Goal: Task Accomplishment & Management: Use online tool/utility

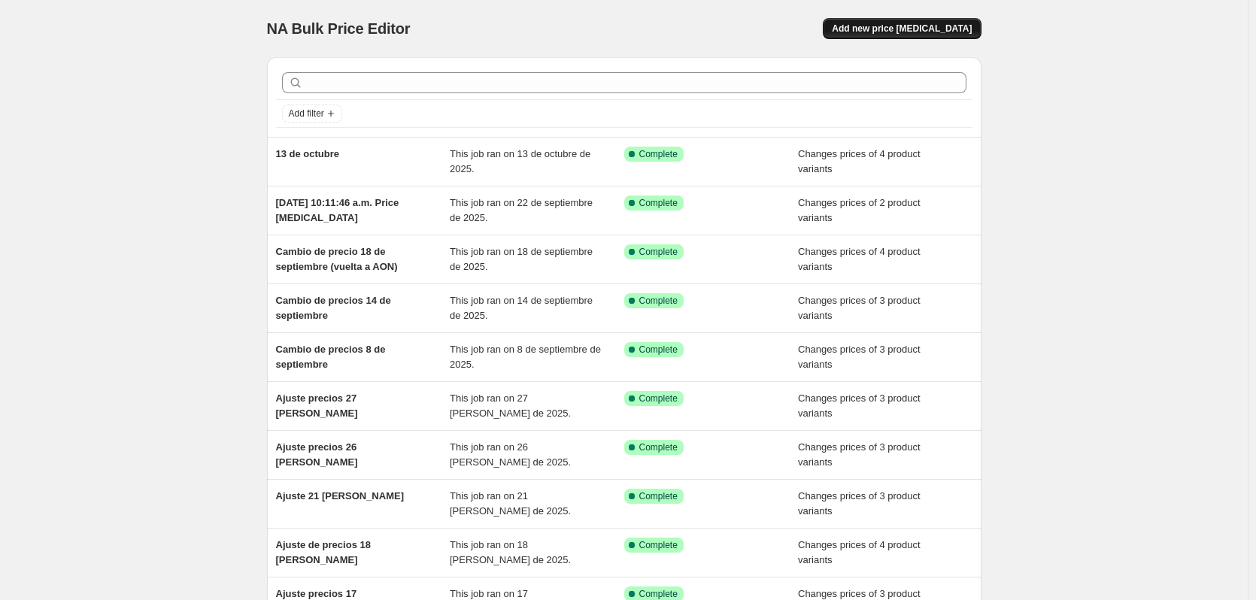
click at [917, 32] on span "Add new price [MEDICAL_DATA]" at bounding box center [902, 29] width 140 height 12
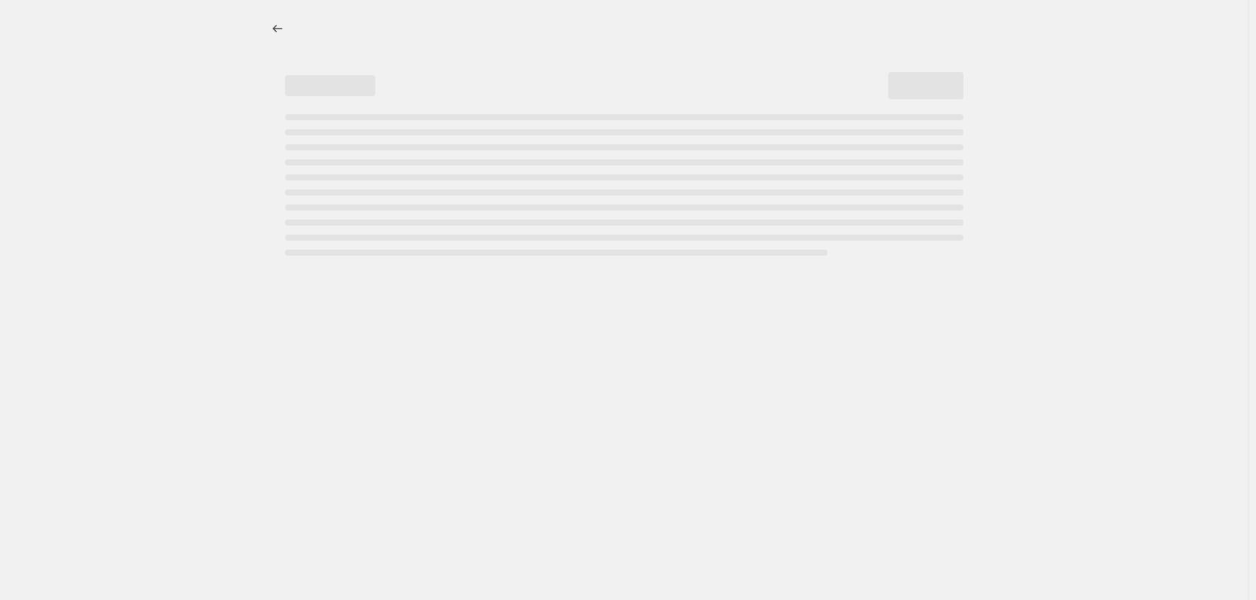
select select "percentage"
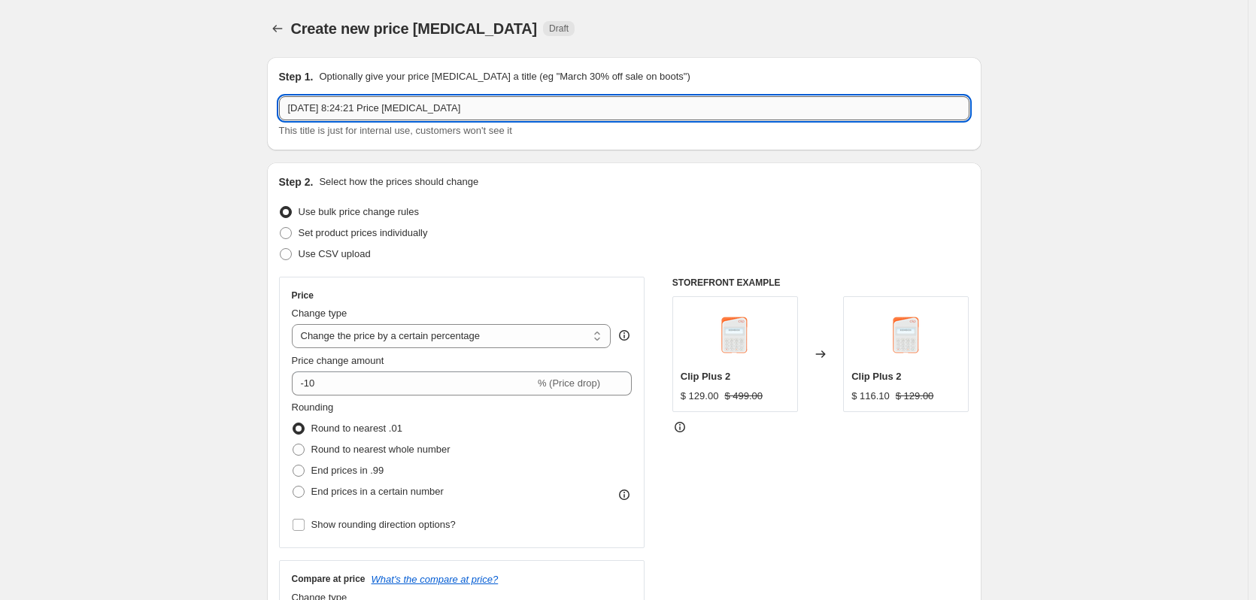
drag, startPoint x: 341, startPoint y: 108, endPoint x: 799, endPoint y: 117, distance: 457.3
click at [799, 117] on input "[DATE] 8:24:21 Price [MEDICAL_DATA]" at bounding box center [624, 108] width 690 height 24
type input "[DATE]"
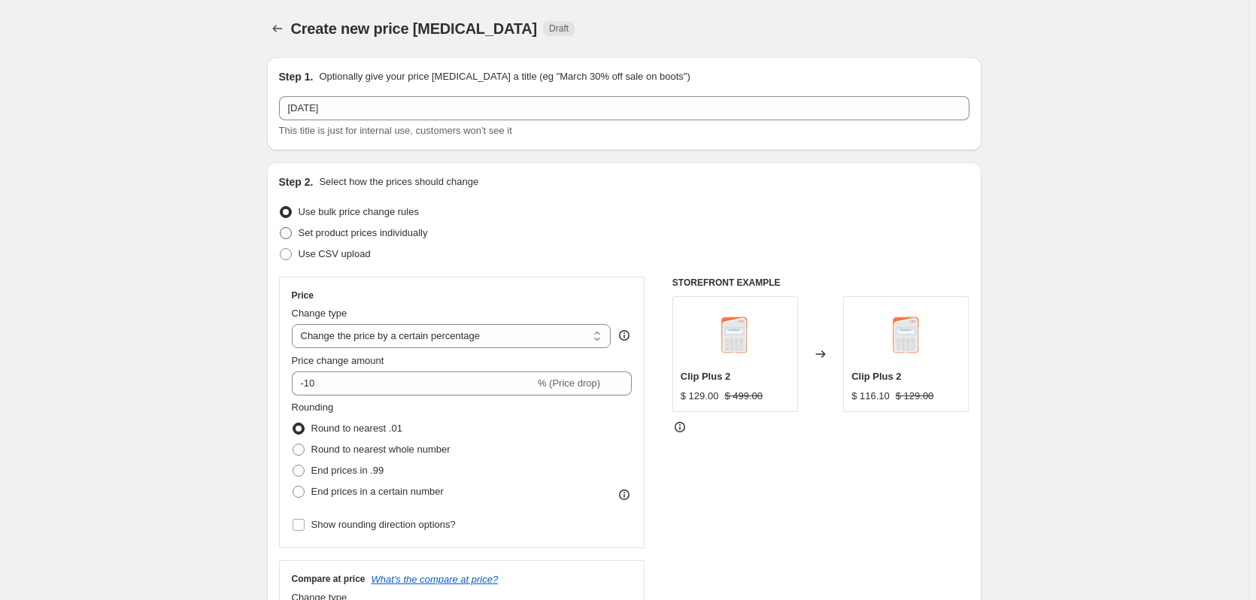
click at [400, 233] on span "Set product prices individually" at bounding box center [363, 232] width 129 height 11
click at [281, 228] on input "Set product prices individually" at bounding box center [280, 227] width 1 height 1
radio input "true"
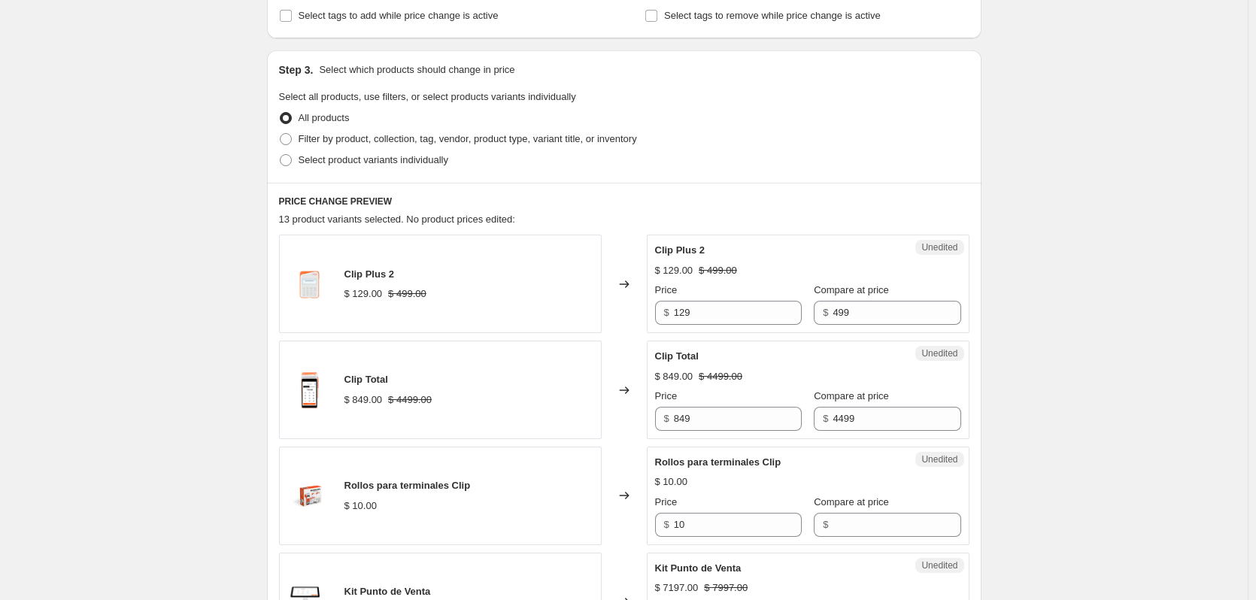
scroll to position [276, 0]
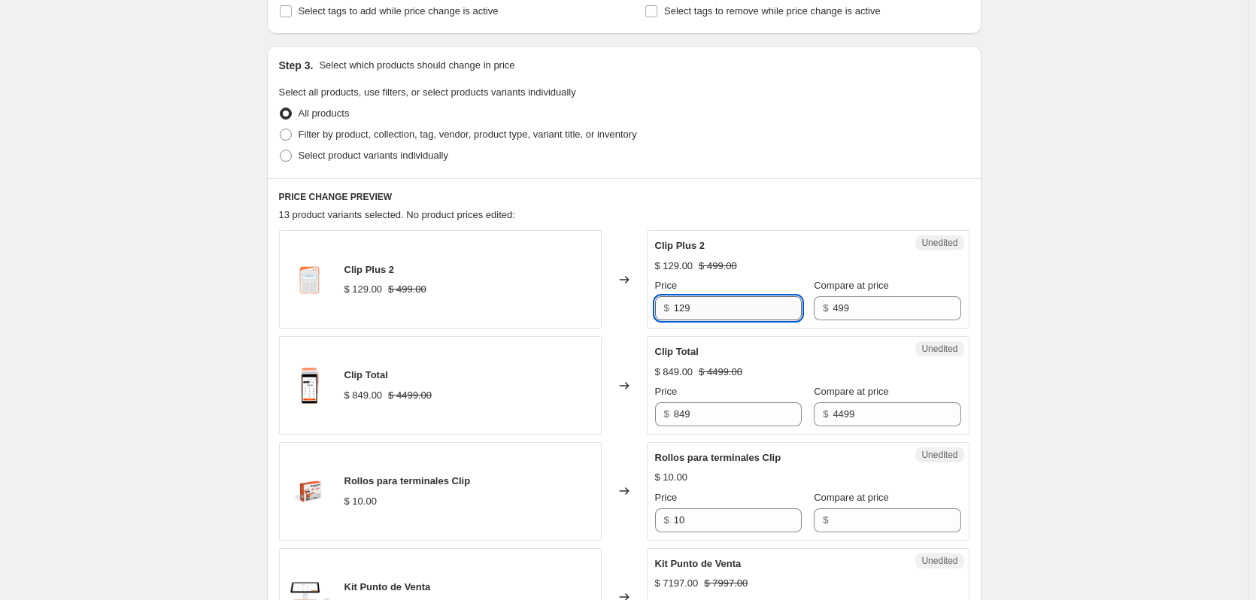
click at [714, 311] on input "129" at bounding box center [738, 308] width 128 height 24
type input "199"
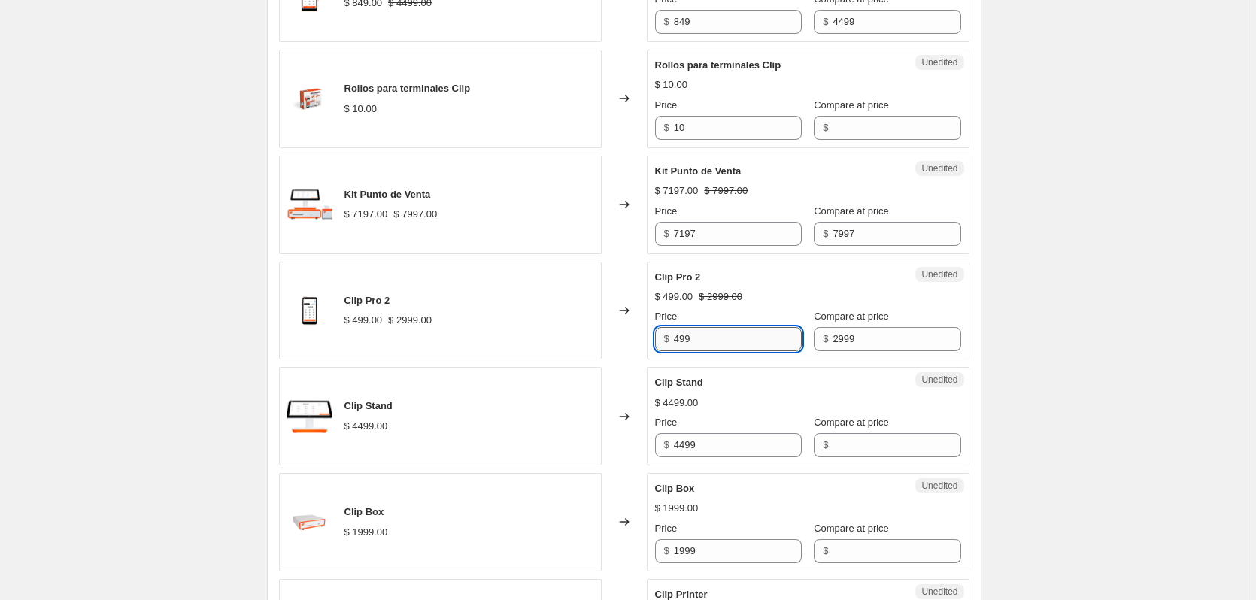
click at [708, 344] on input "499" at bounding box center [738, 339] width 128 height 24
type input "1049"
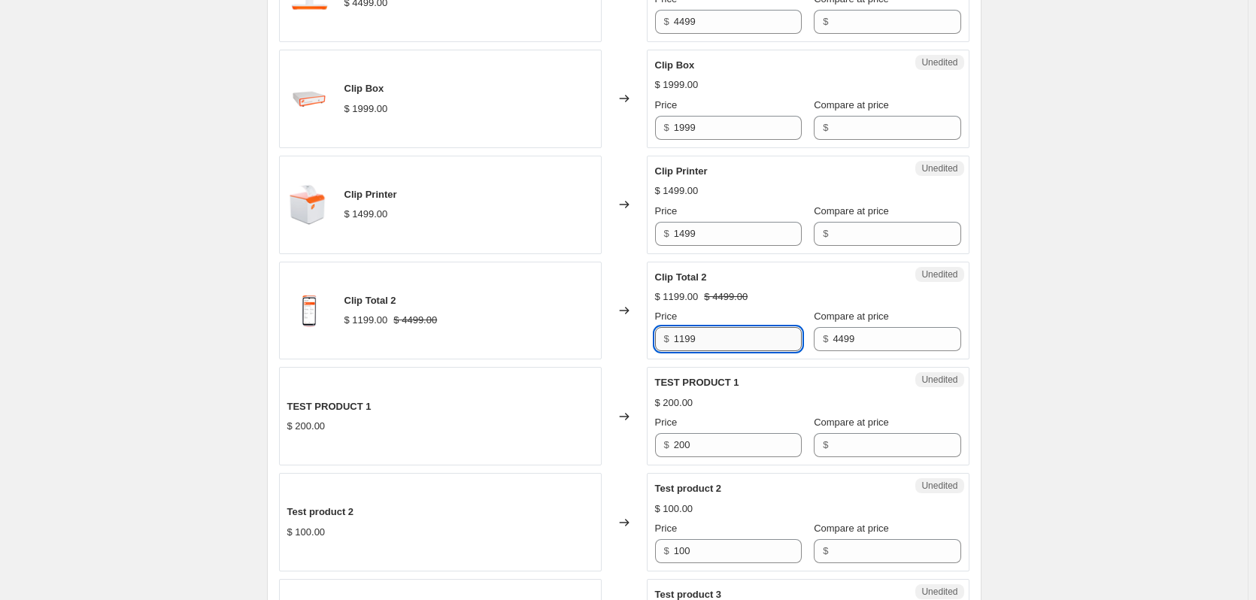
click at [688, 341] on input "1199" at bounding box center [738, 339] width 128 height 24
type input "1799"
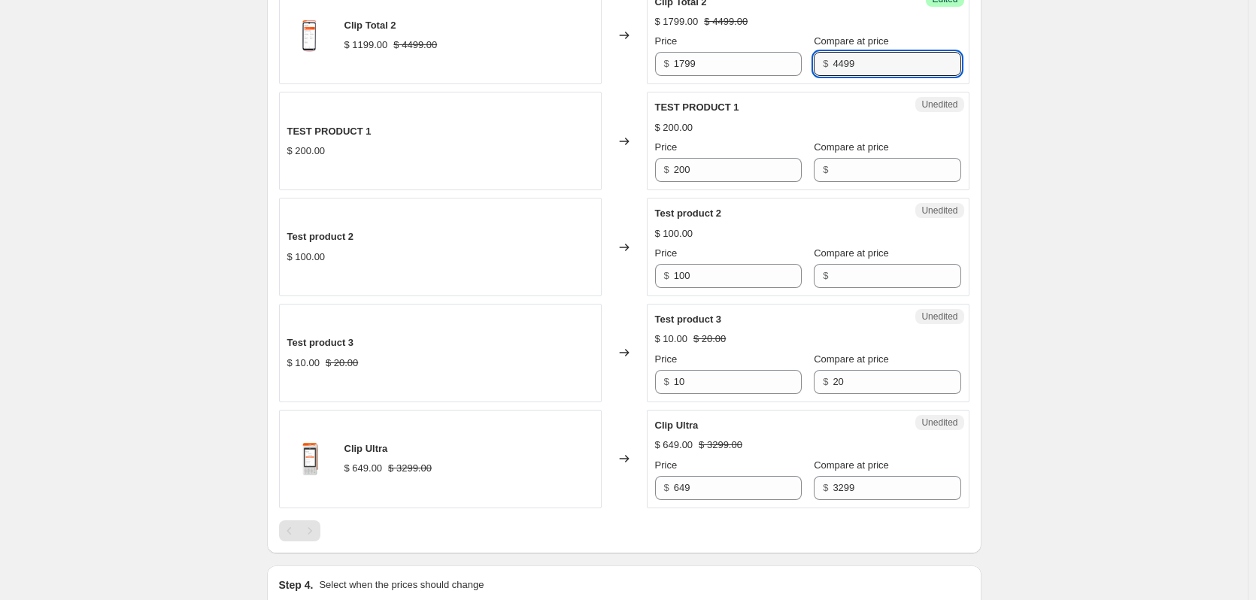
scroll to position [1554, 0]
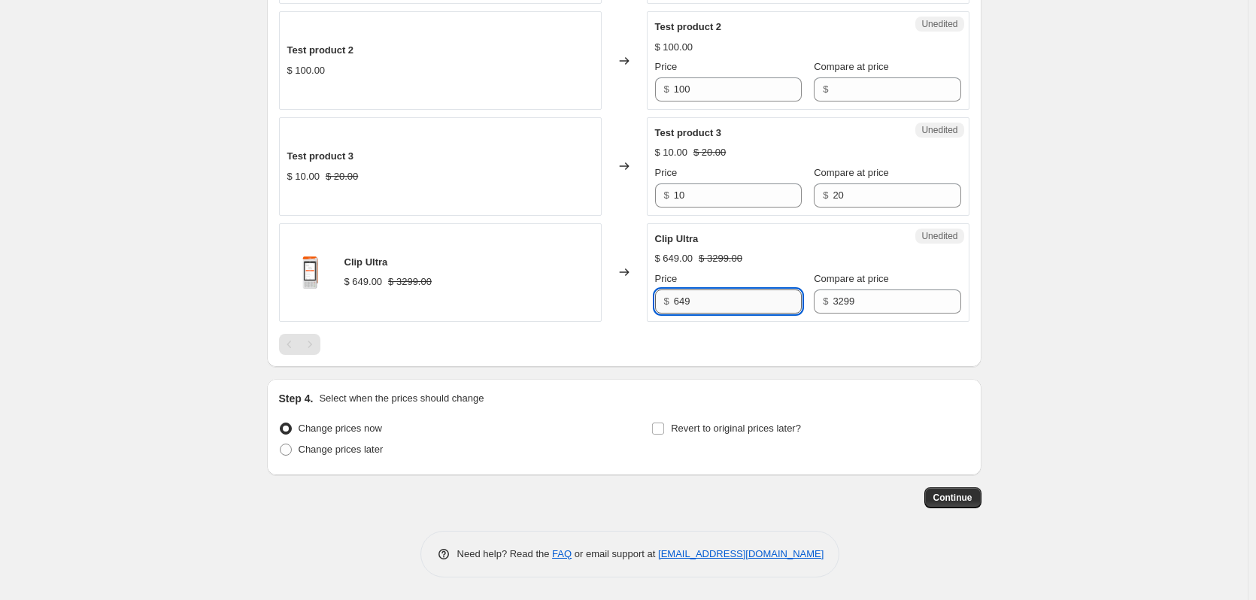
click at [702, 296] on input "649" at bounding box center [738, 302] width 128 height 24
type input "1199"
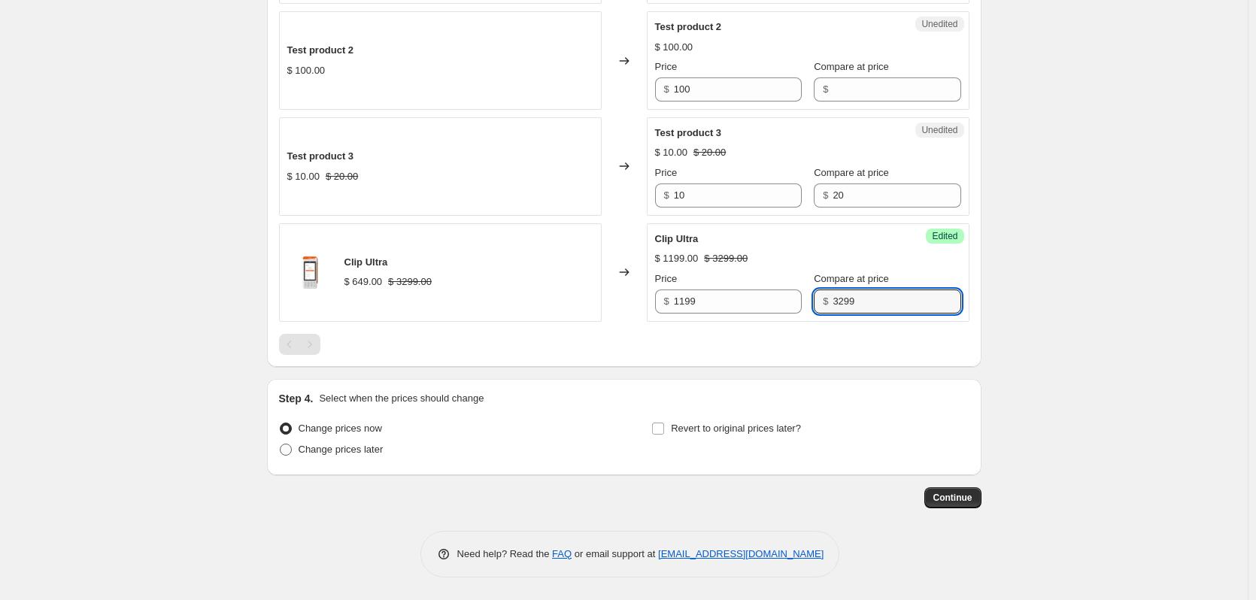
click at [359, 452] on span "Change prices later" at bounding box center [341, 449] width 85 height 11
click at [281, 444] on input "Change prices later" at bounding box center [280, 444] width 1 height 1
radio input "true"
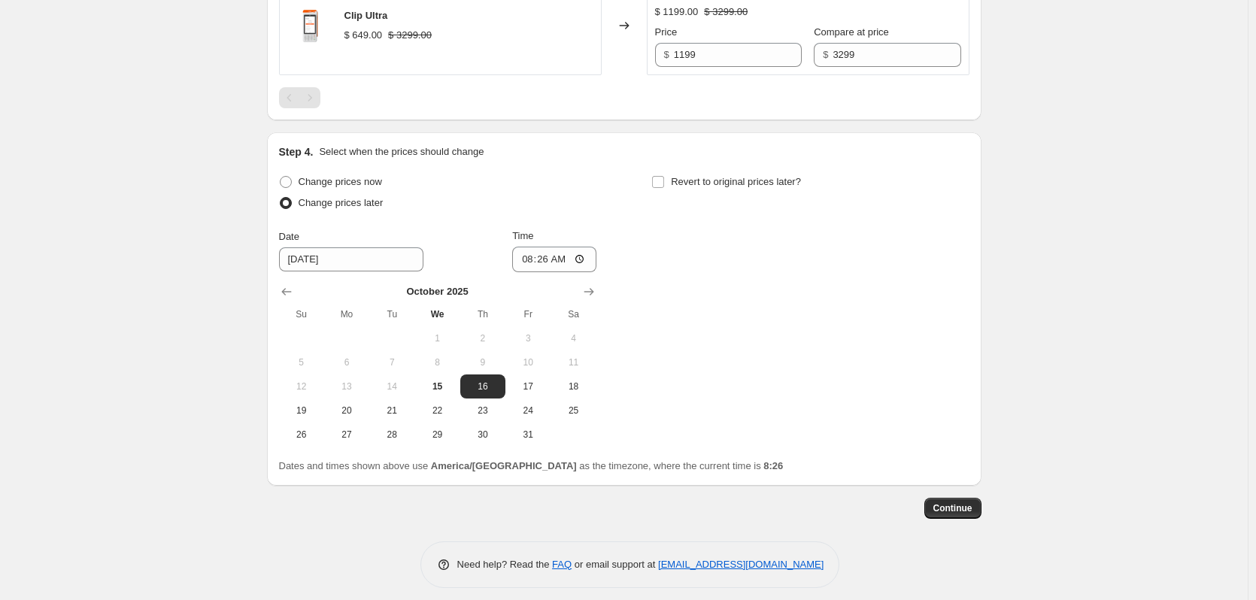
scroll to position [1811, 0]
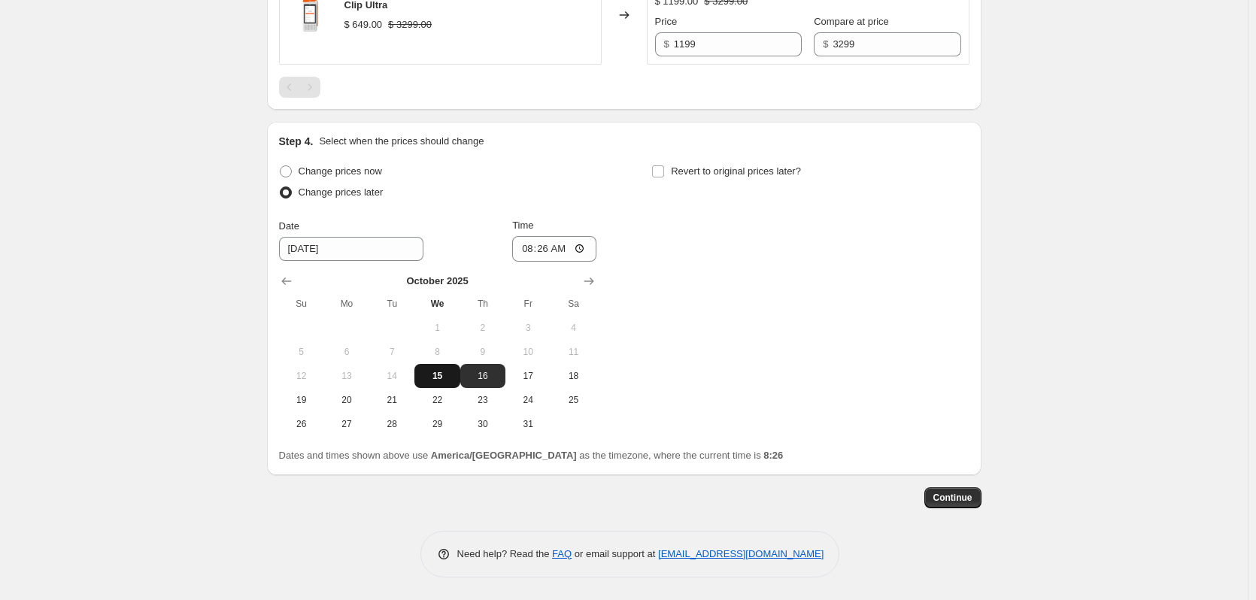
click at [438, 379] on span "15" at bounding box center [436, 376] width 33 height 12
type input "10/15/2025"
click at [563, 246] on input "08:26" at bounding box center [554, 249] width 84 height 26
type input "08:35"
click at [644, 491] on div "Continue" at bounding box center [624, 497] width 714 height 21
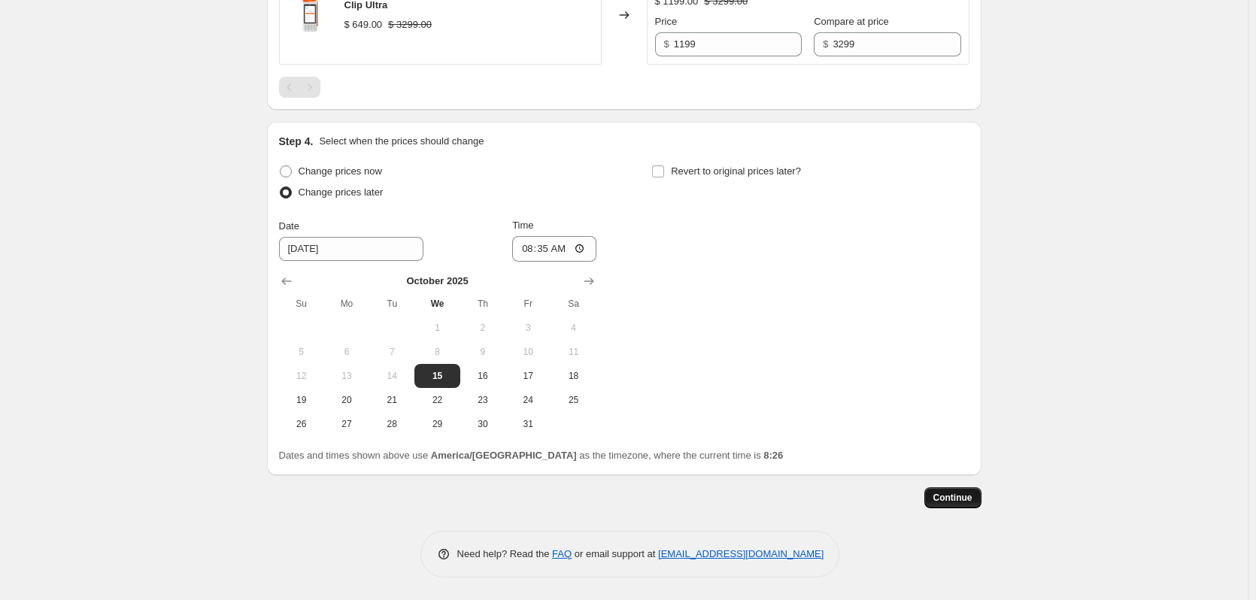
click at [972, 498] on span "Continue" at bounding box center [952, 498] width 39 height 12
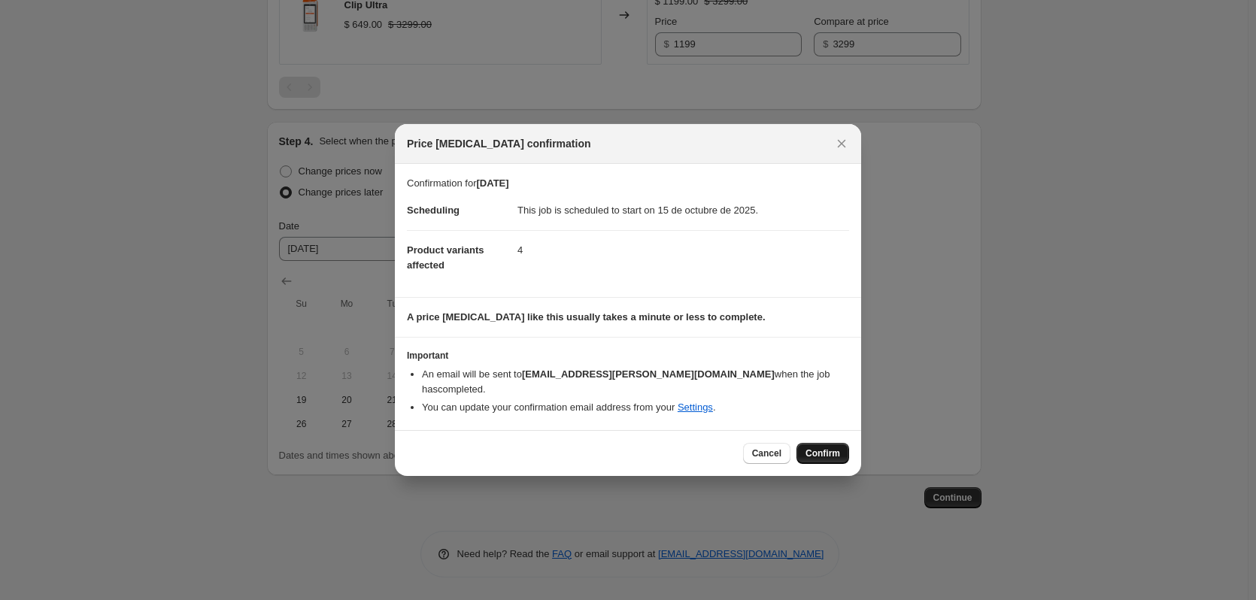
click at [836, 447] on span "Confirm" at bounding box center [822, 453] width 35 height 12
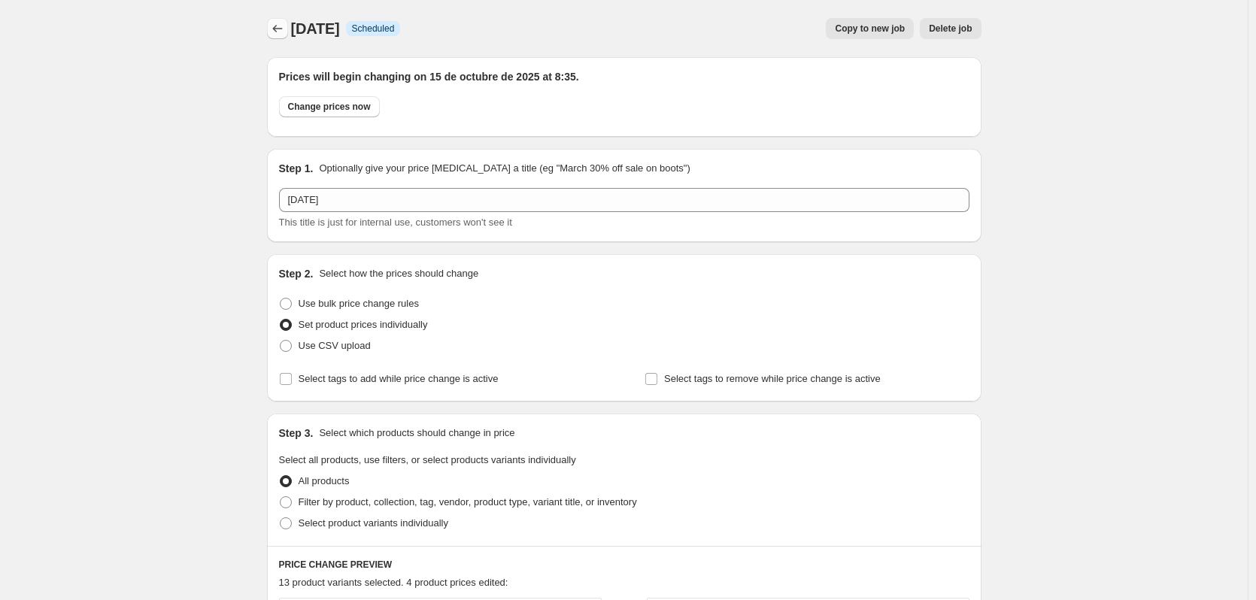
click at [285, 32] on icon "Price change jobs" at bounding box center [277, 28] width 15 height 15
